Goal: Book appointment/travel/reservation

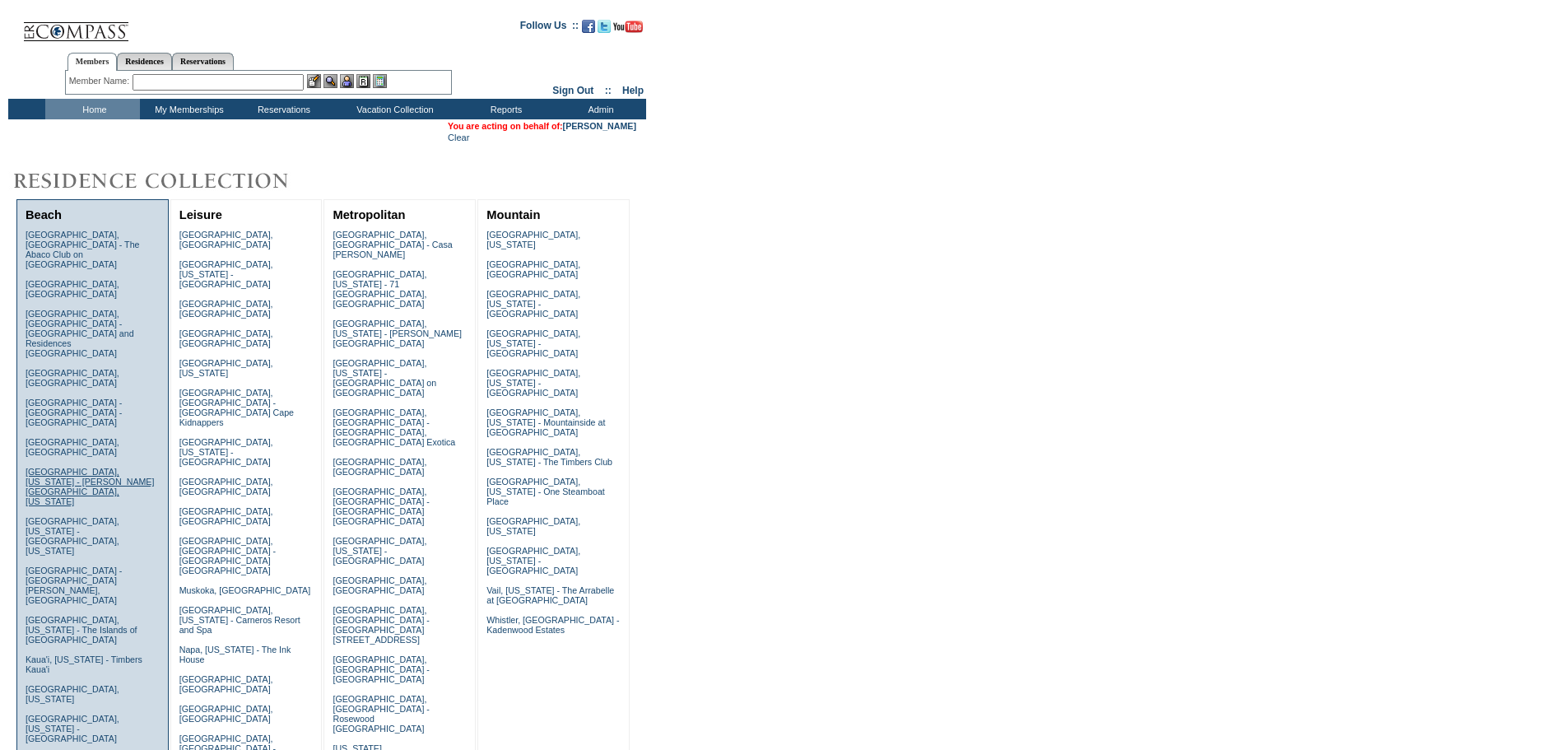
drag, startPoint x: 80, startPoint y: 445, endPoint x: 60, endPoint y: 418, distance: 33.6
click at [80, 516] on link "Emerald Coast, Florida - WaterColor, Florida" at bounding box center [72, 535] width 94 height 39
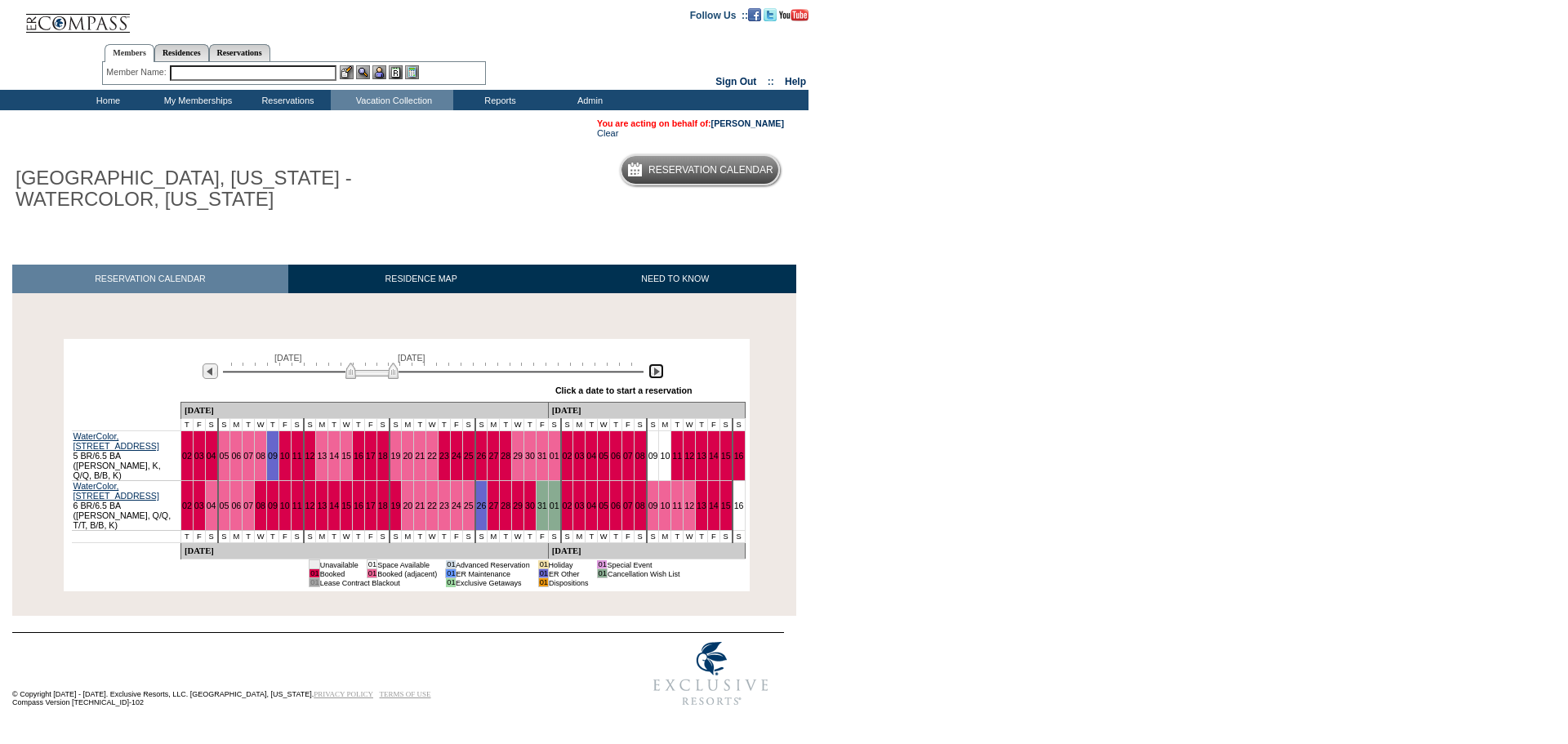
click at [652, 369] on img at bounding box center [656, 371] width 15 height 15
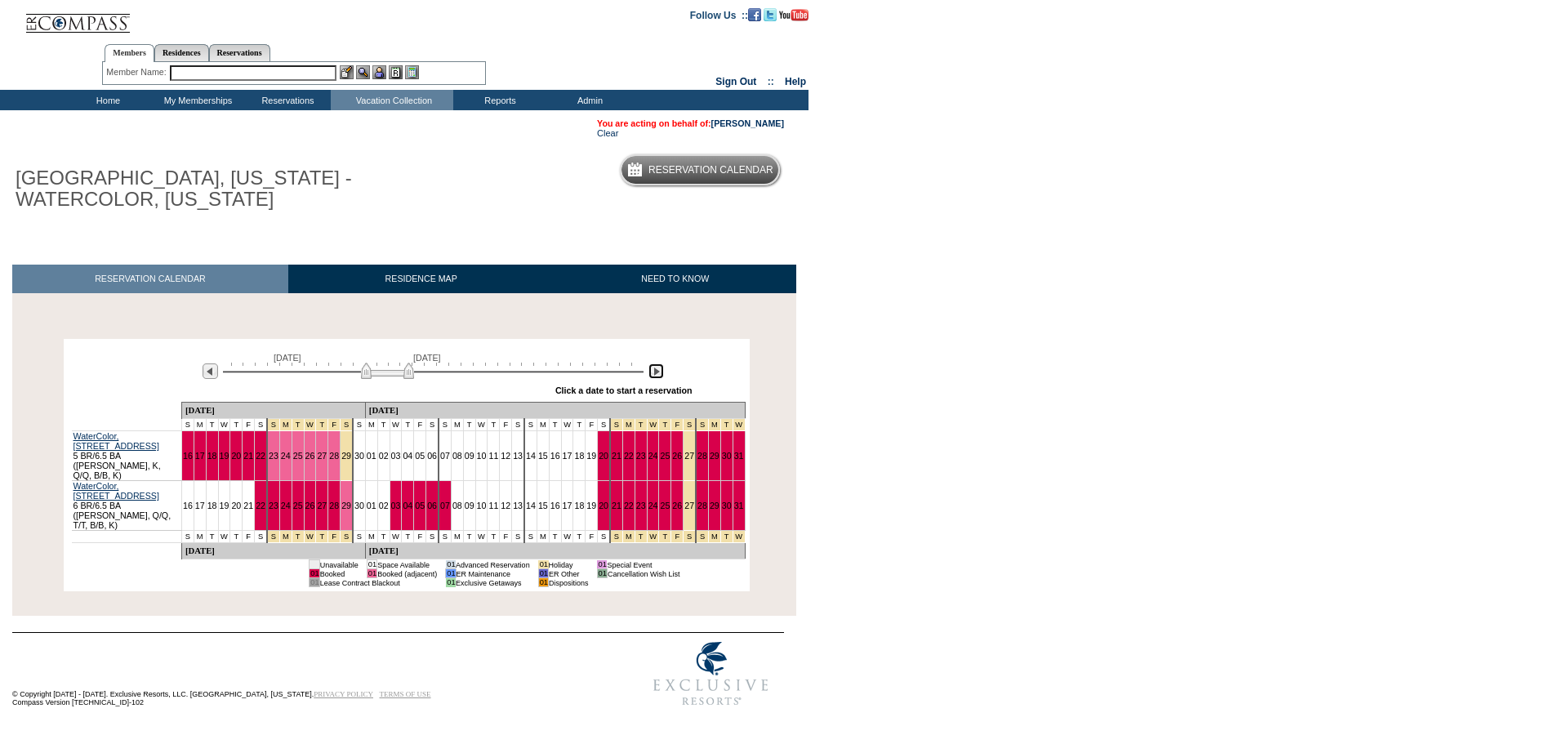
click at [651, 373] on img at bounding box center [656, 371] width 15 height 15
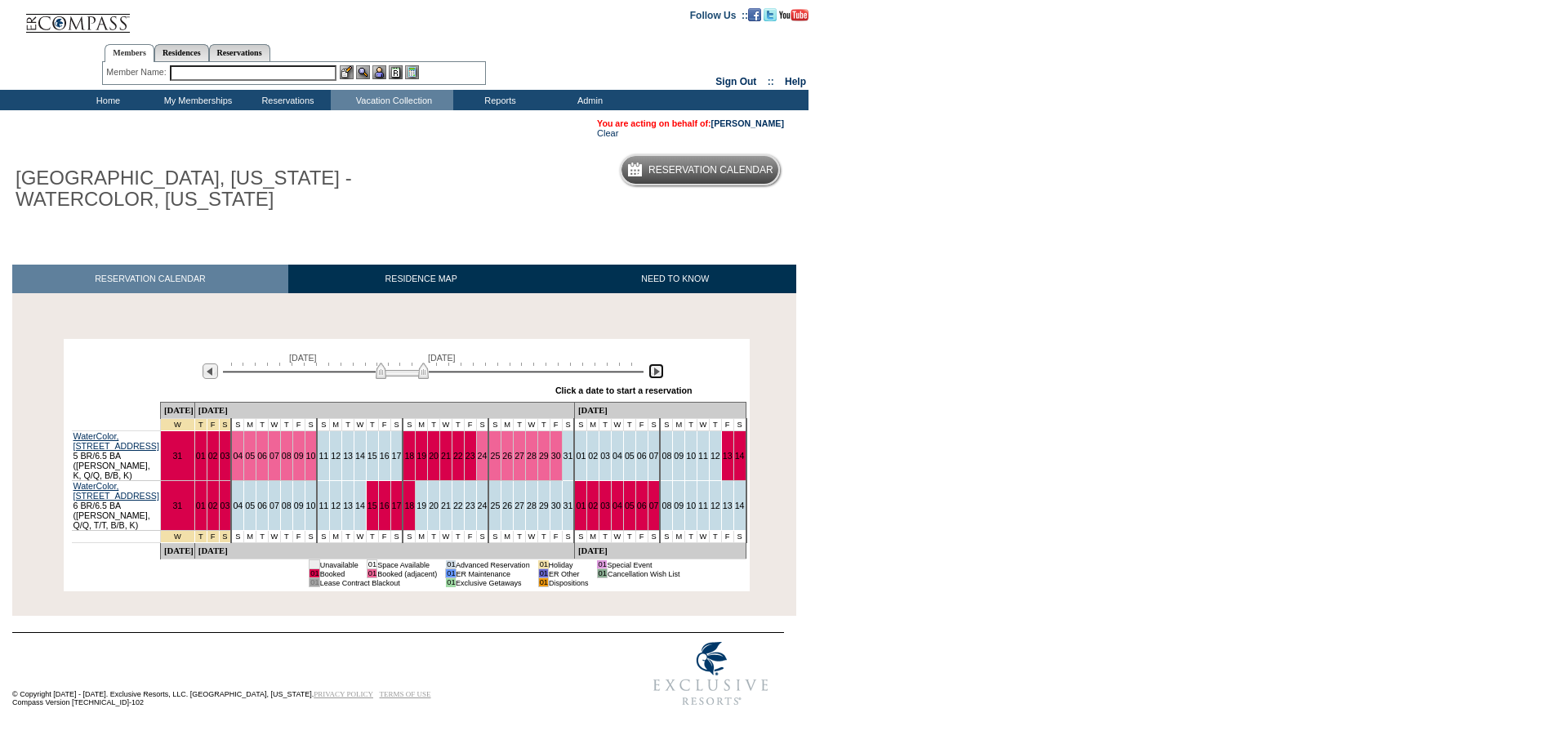
click at [651, 373] on img at bounding box center [656, 371] width 15 height 15
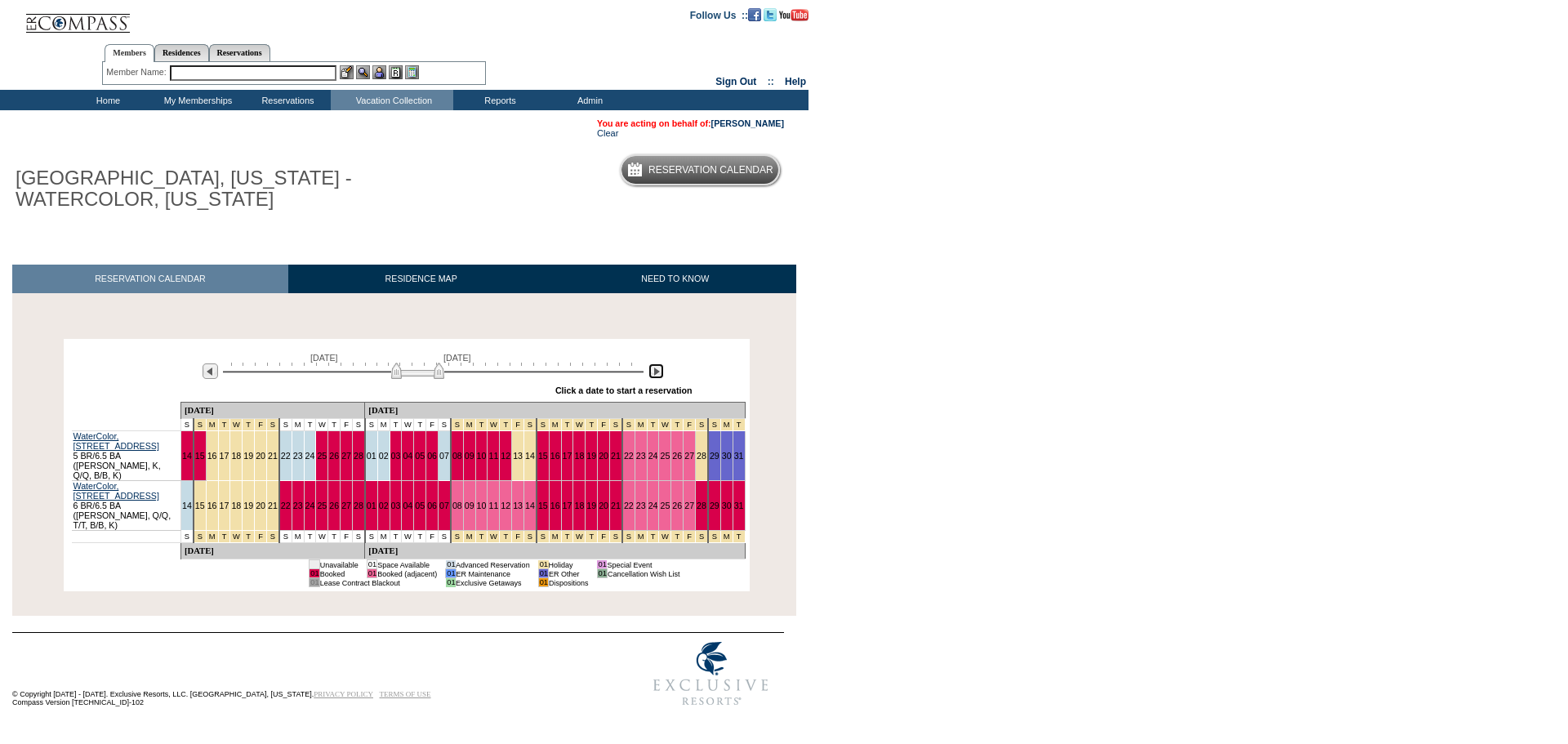
click at [651, 373] on img at bounding box center [656, 371] width 15 height 15
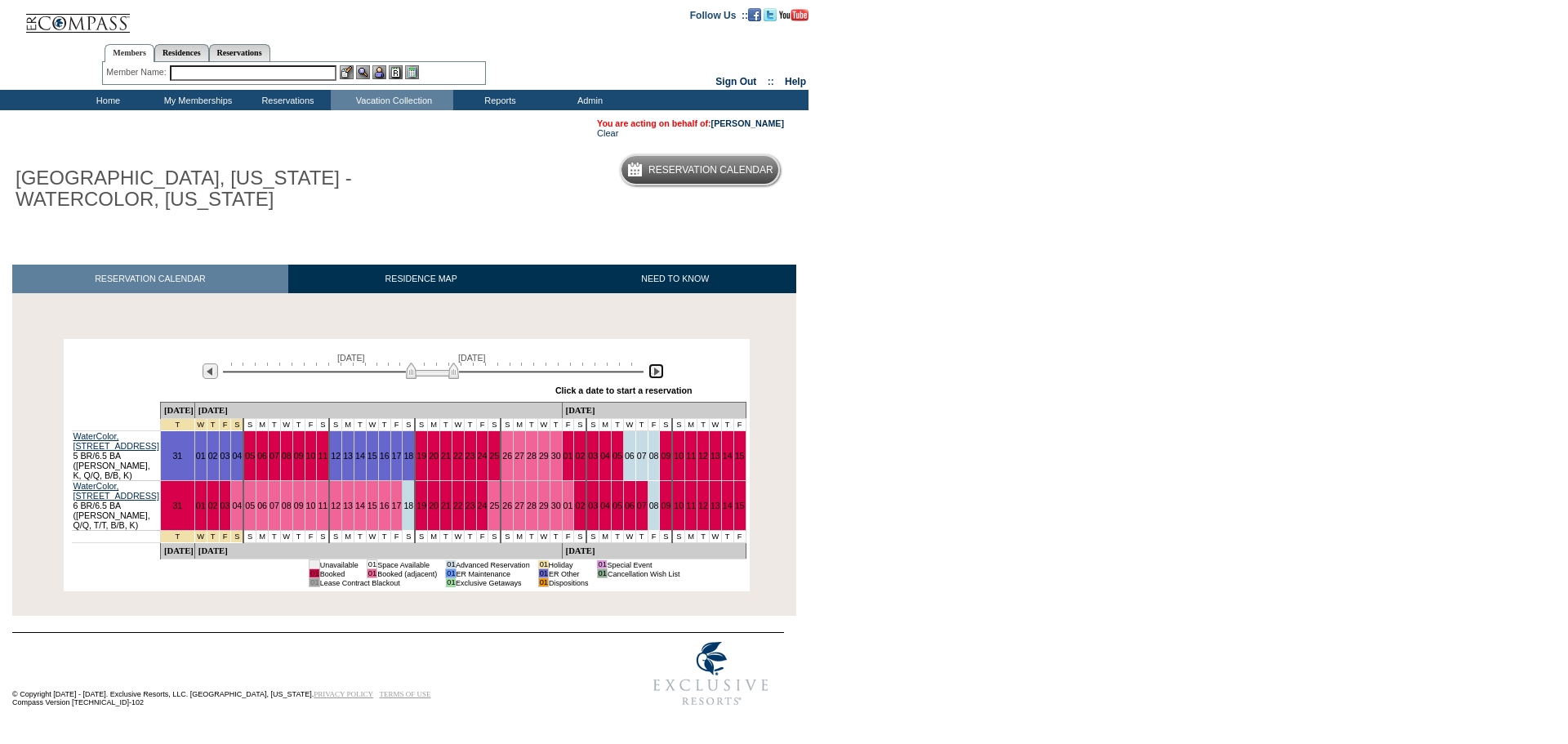
click at [651, 373] on img at bounding box center [656, 371] width 15 height 15
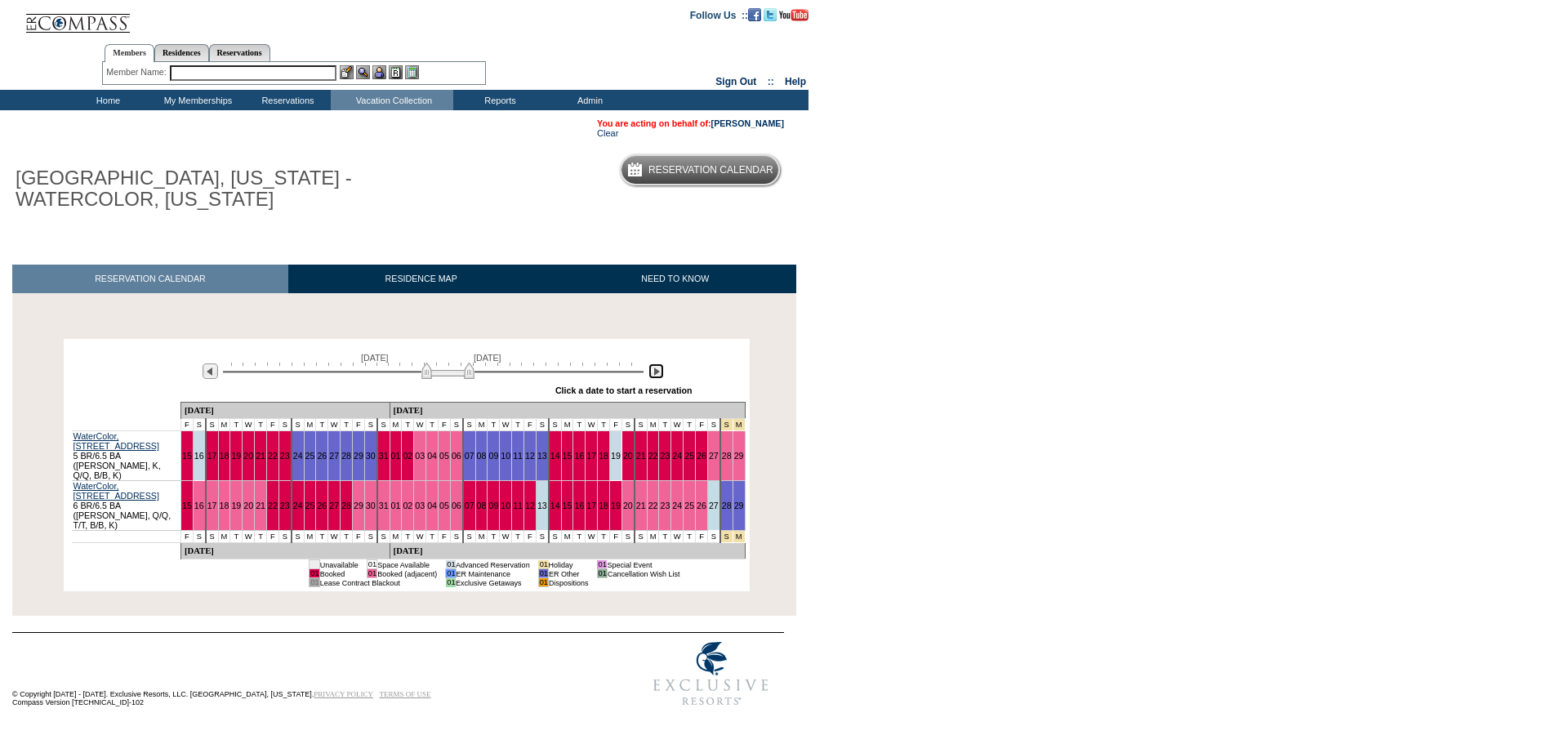
click at [651, 372] on img at bounding box center [656, 371] width 15 height 15
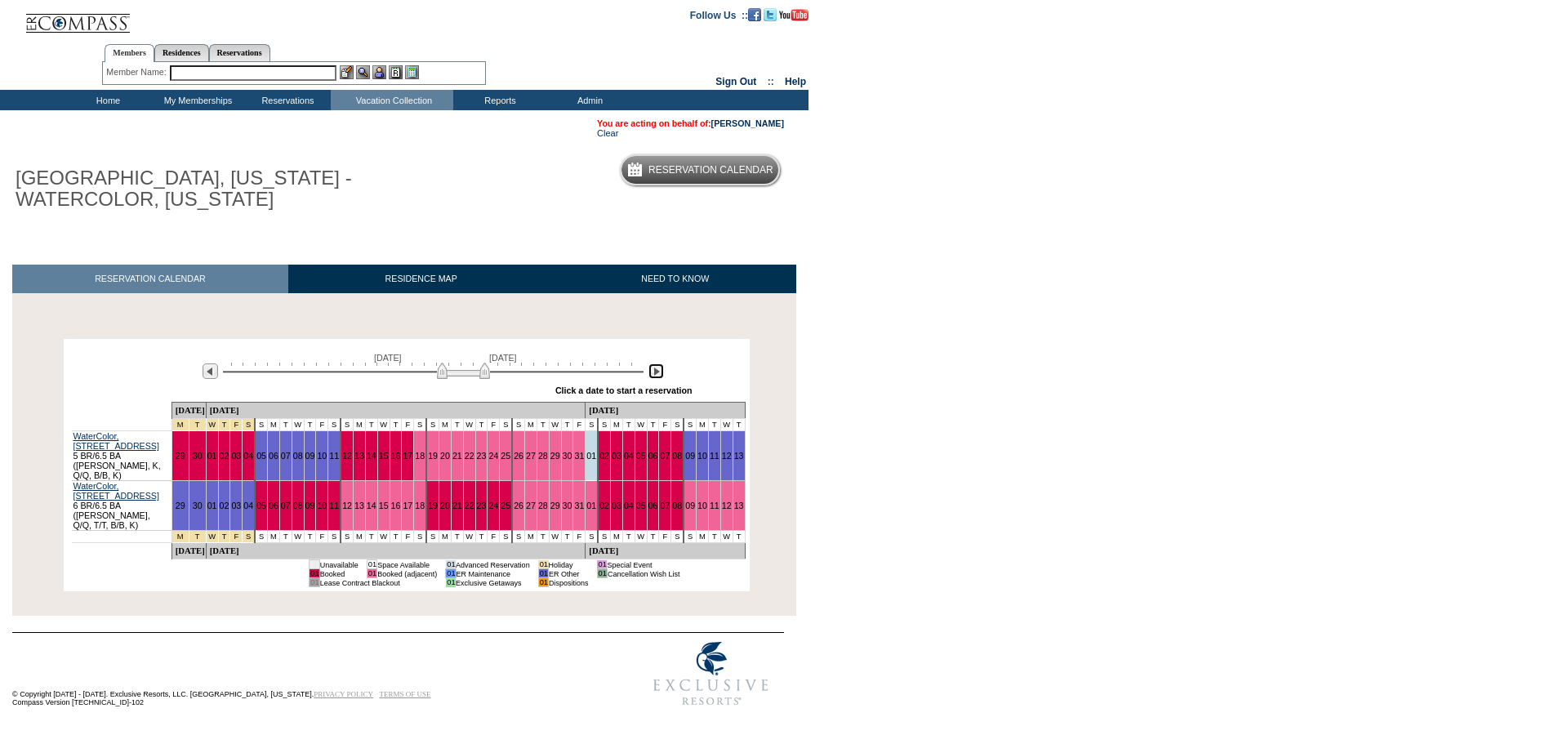
click at [651, 372] on img at bounding box center [656, 371] width 15 height 15
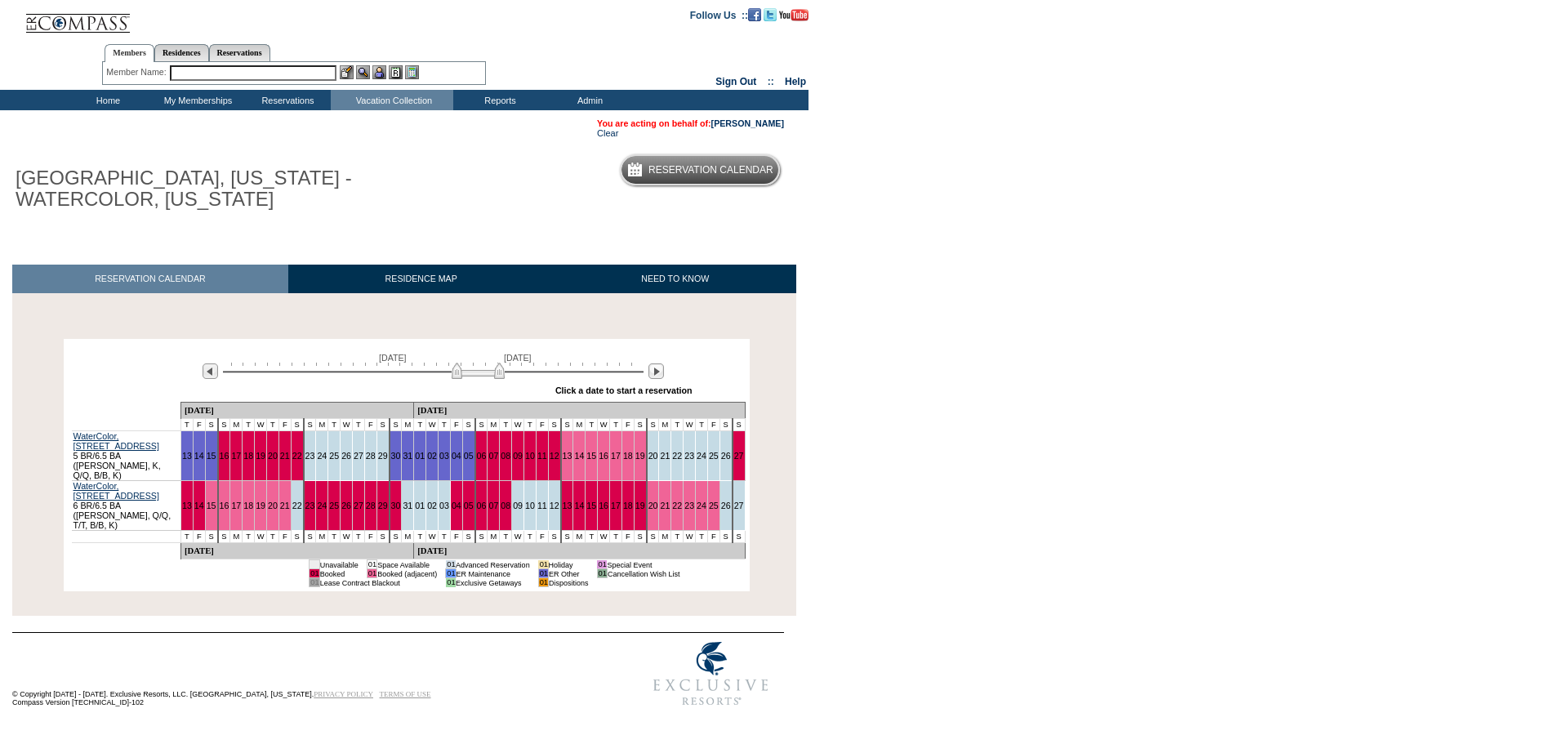
click at [903, 381] on body "Follow Us ::" at bounding box center [784, 372] width 1568 height 744
